Goal: Transaction & Acquisition: Purchase product/service

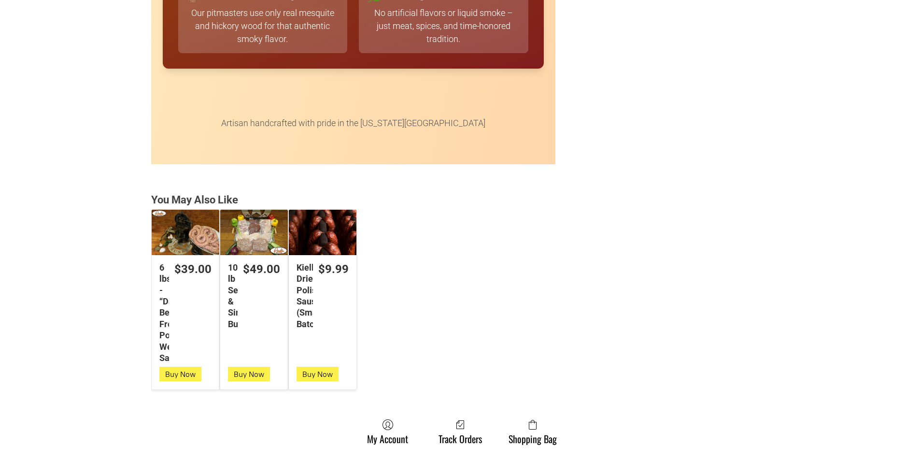
scroll to position [2367, 0]
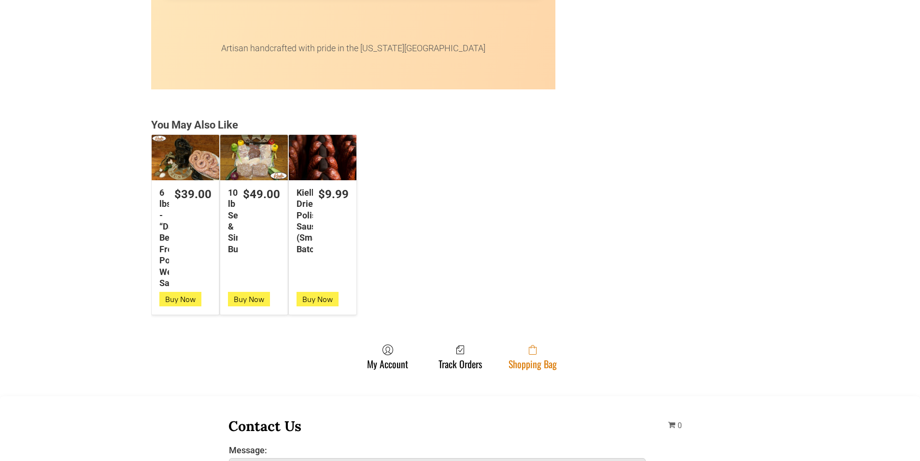
click at [544, 366] on link "Shopping Bag" at bounding box center [533, 357] width 58 height 26
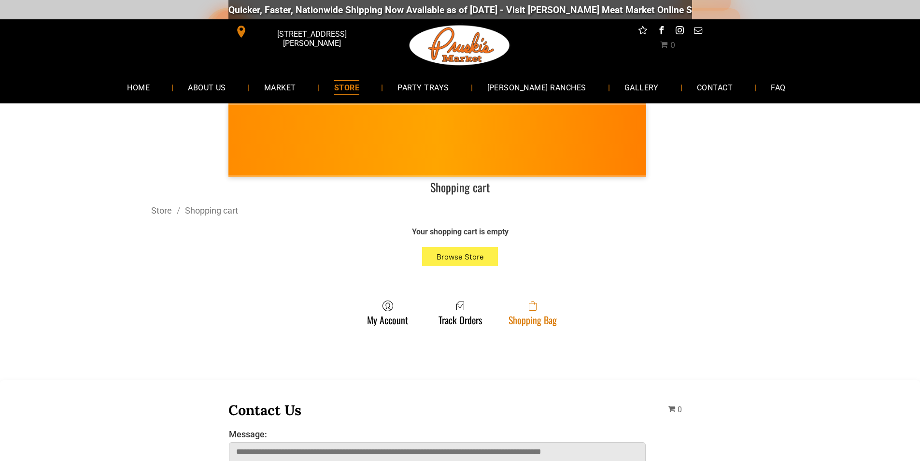
click at [513, 304] on span at bounding box center [533, 306] width 48 height 12
click at [530, 315] on link "Shopping Bag" at bounding box center [533, 313] width 58 height 26
click at [533, 316] on link "Shopping Bag" at bounding box center [533, 313] width 58 height 26
